Goal: Navigation & Orientation: Find specific page/section

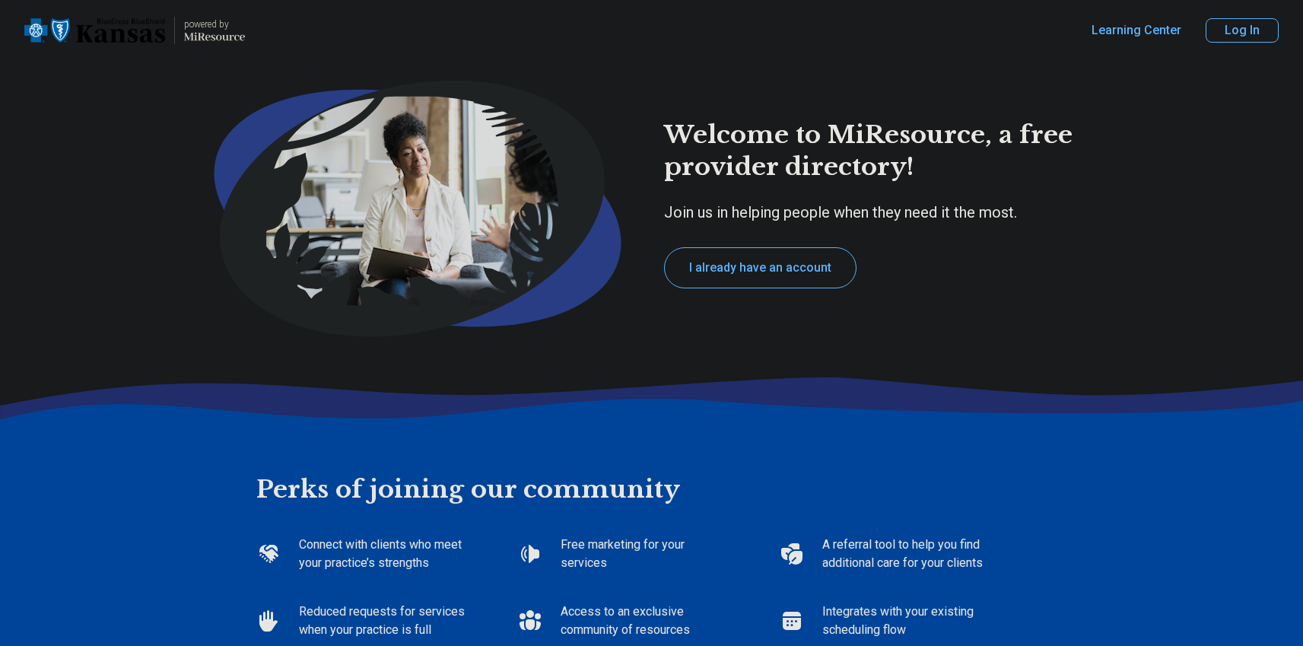
click at [1252, 38] on button "Log In" at bounding box center [1241, 30] width 73 height 24
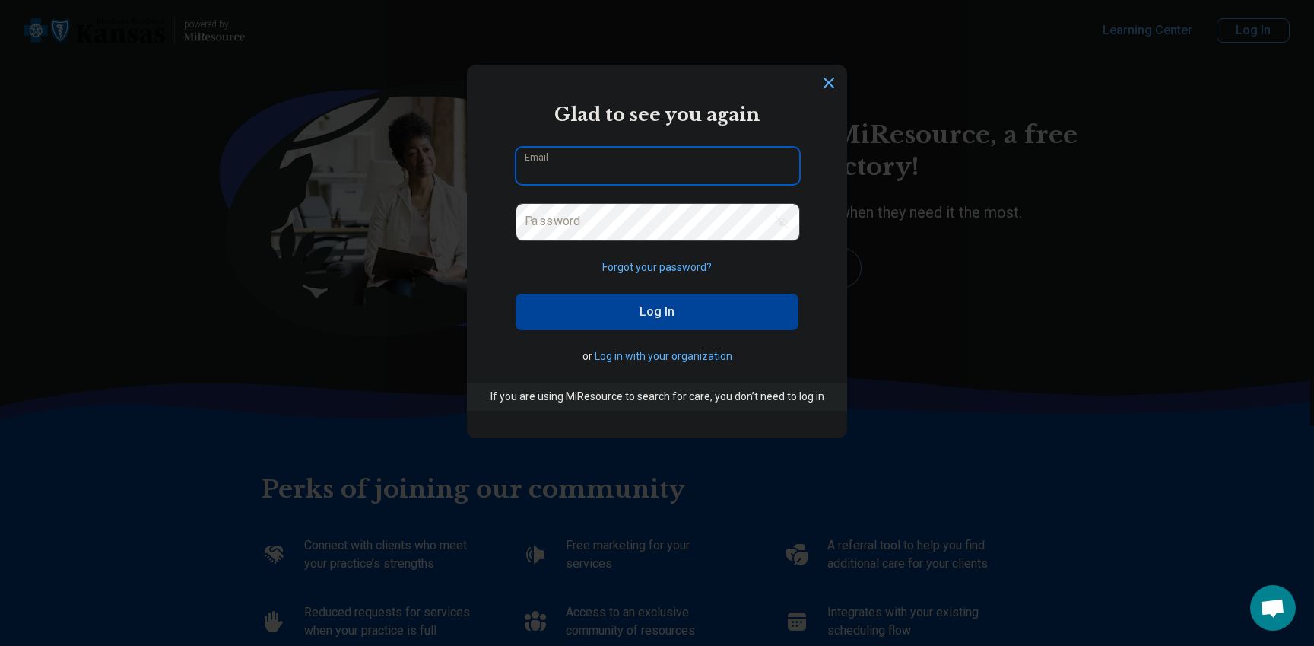
type input "**********"
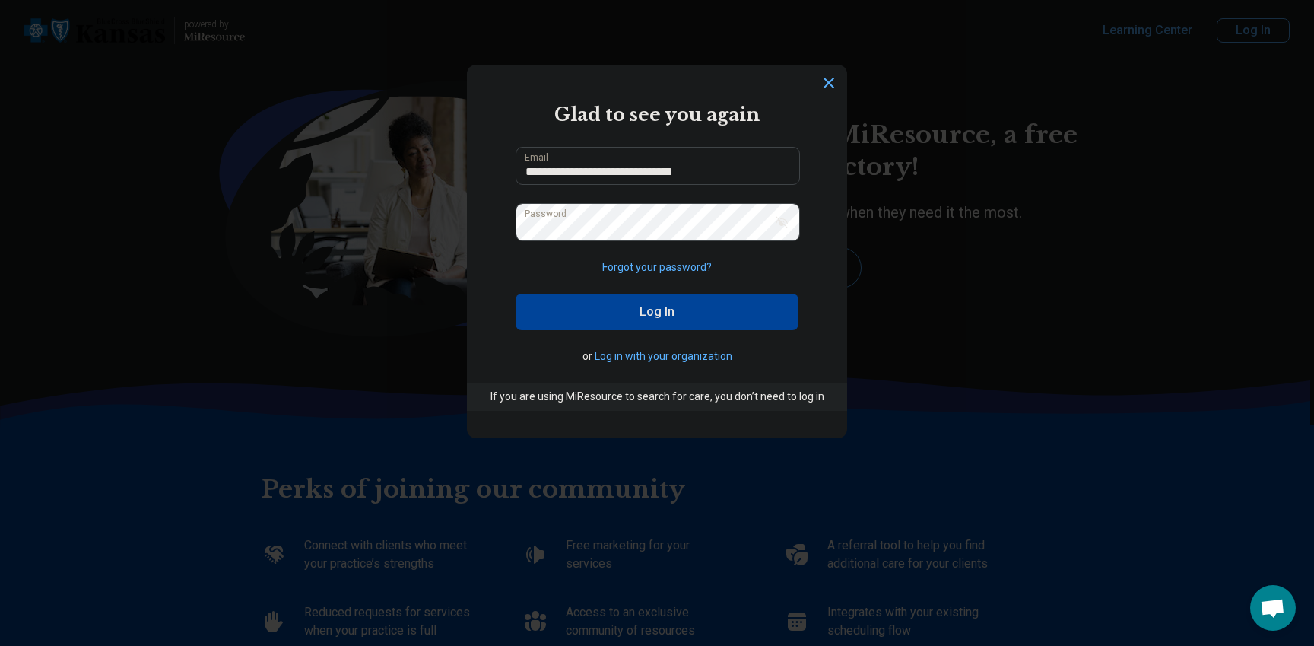
click at [636, 310] on button "Log In" at bounding box center [657, 312] width 283 height 36
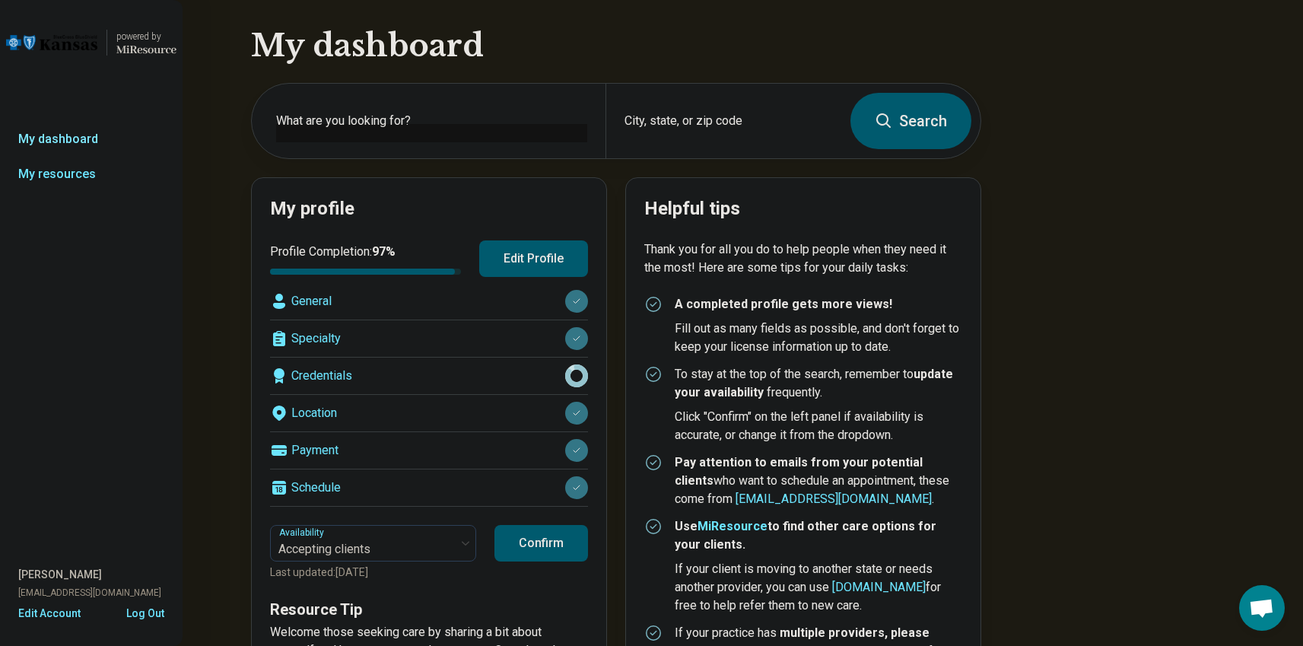
click at [70, 137] on link "My dashboard" at bounding box center [91, 139] width 182 height 35
click at [56, 137] on link "My dashboard" at bounding box center [91, 139] width 182 height 35
click at [61, 170] on link "My resources" at bounding box center [91, 174] width 182 height 35
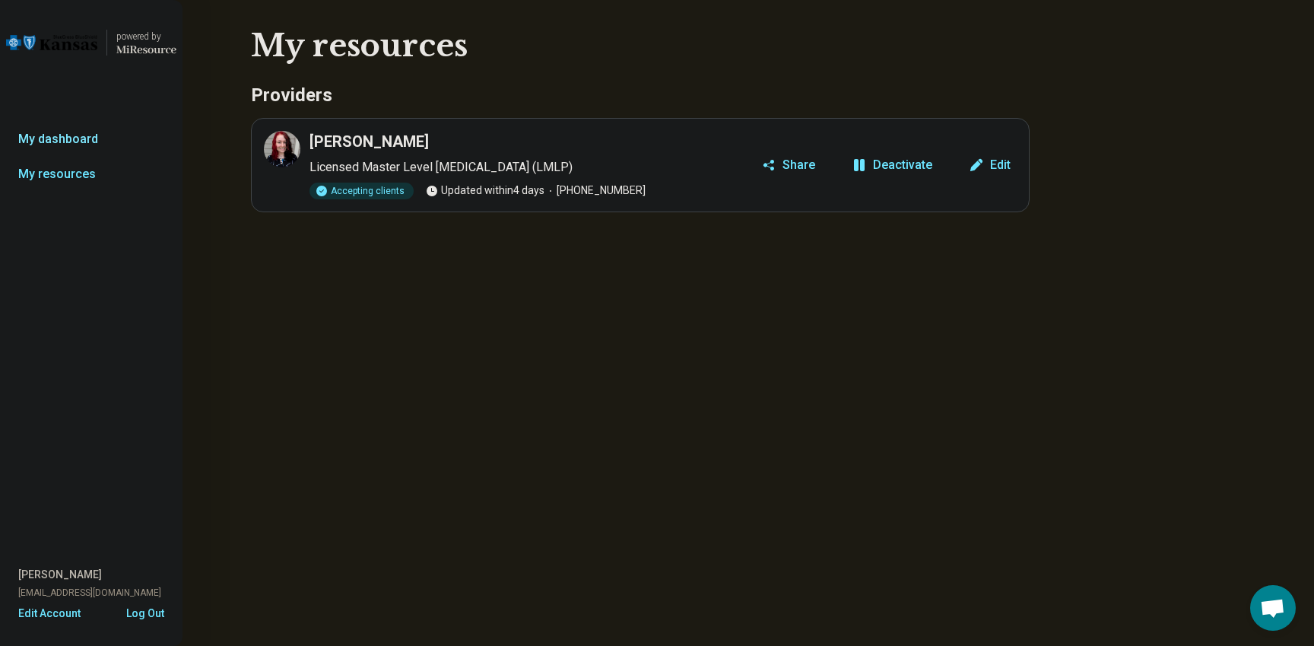
click at [79, 140] on link "My dashboard" at bounding box center [91, 139] width 182 height 35
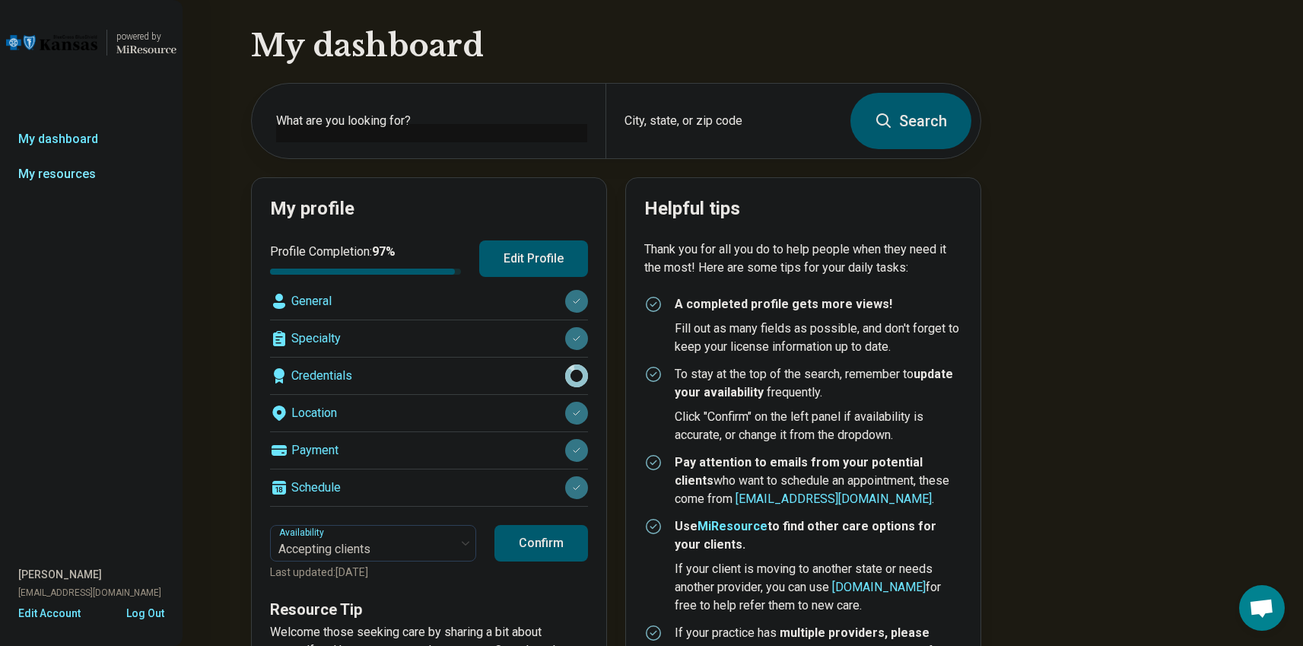
click at [81, 175] on link "My resources" at bounding box center [91, 174] width 182 height 35
